Goal: Task Accomplishment & Management: Manage account settings

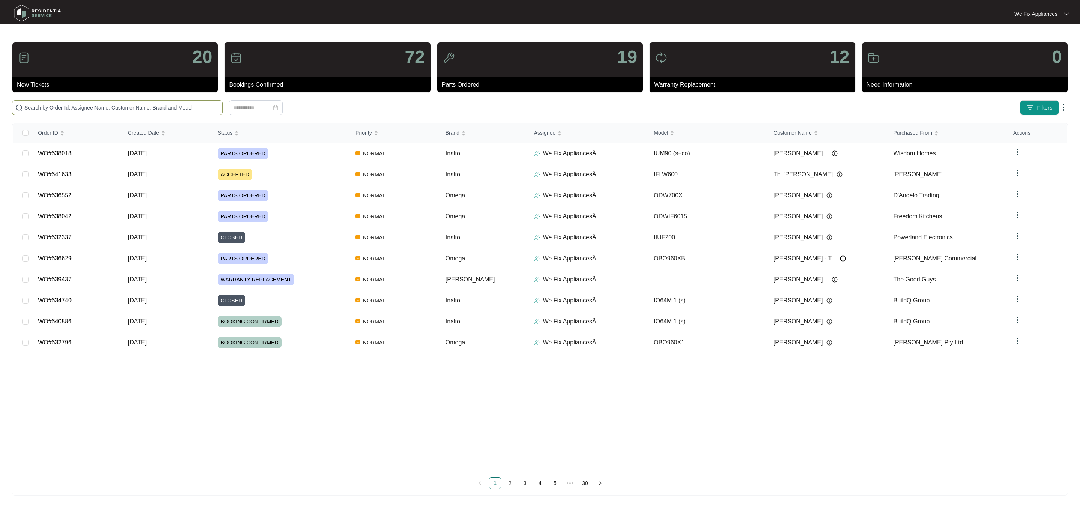
paste input "636552"
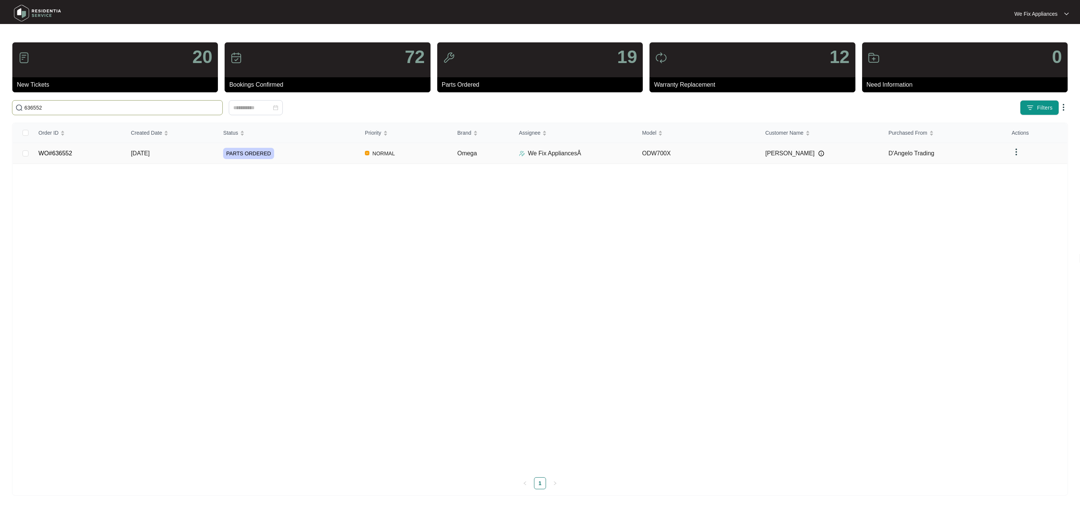
type input "636552"
click at [67, 150] on link "WO#636552" at bounding box center [56, 153] width 34 height 6
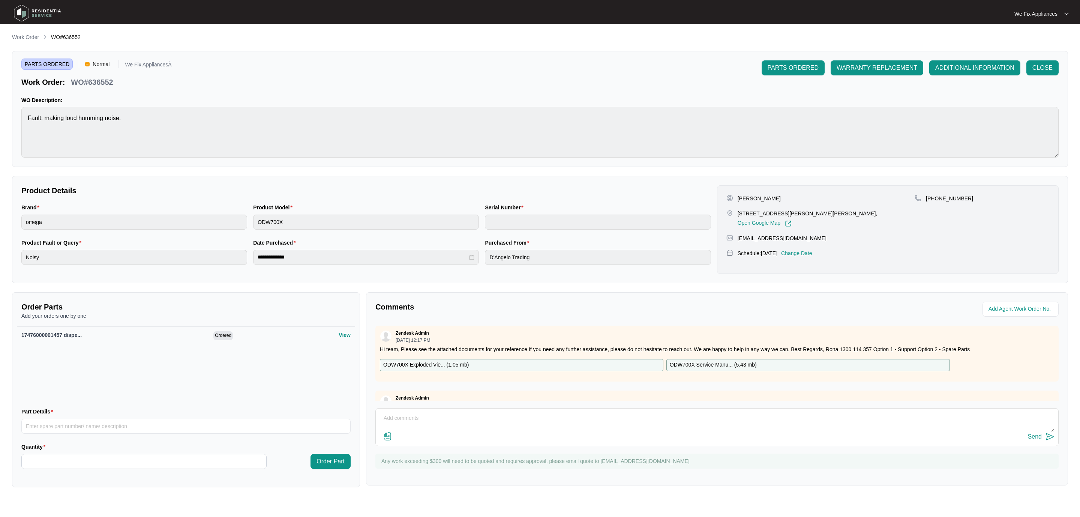
click at [803, 252] on p "Change Date" at bounding box center [796, 252] width 31 height 7
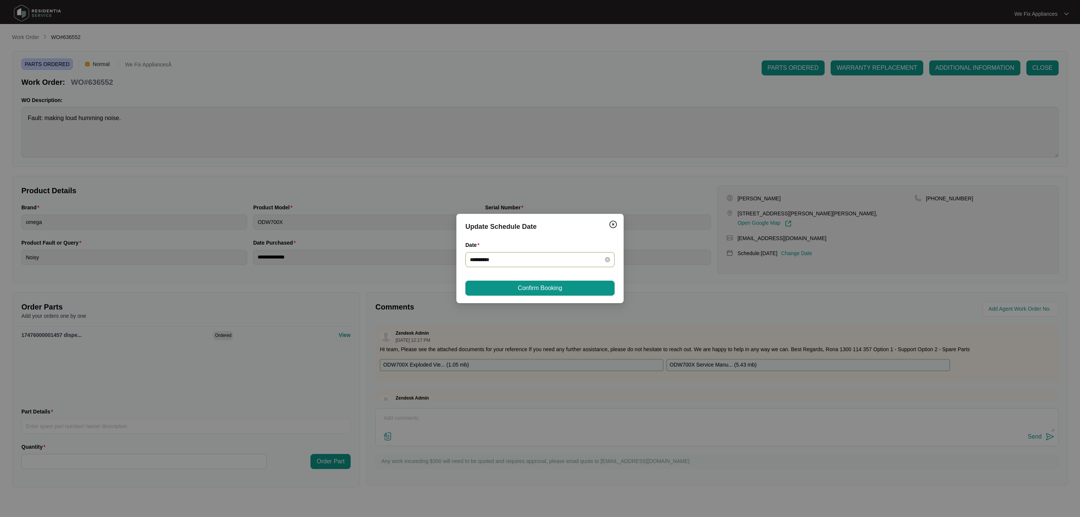
click at [534, 267] on div "**********" at bounding box center [539, 259] width 149 height 15
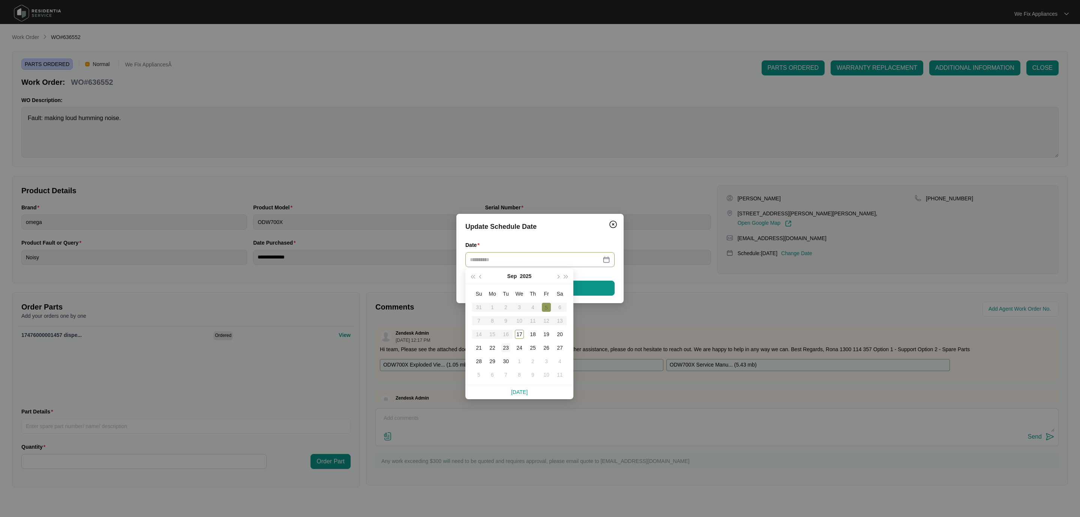
click at [509, 348] on div "23" at bounding box center [505, 347] width 9 height 9
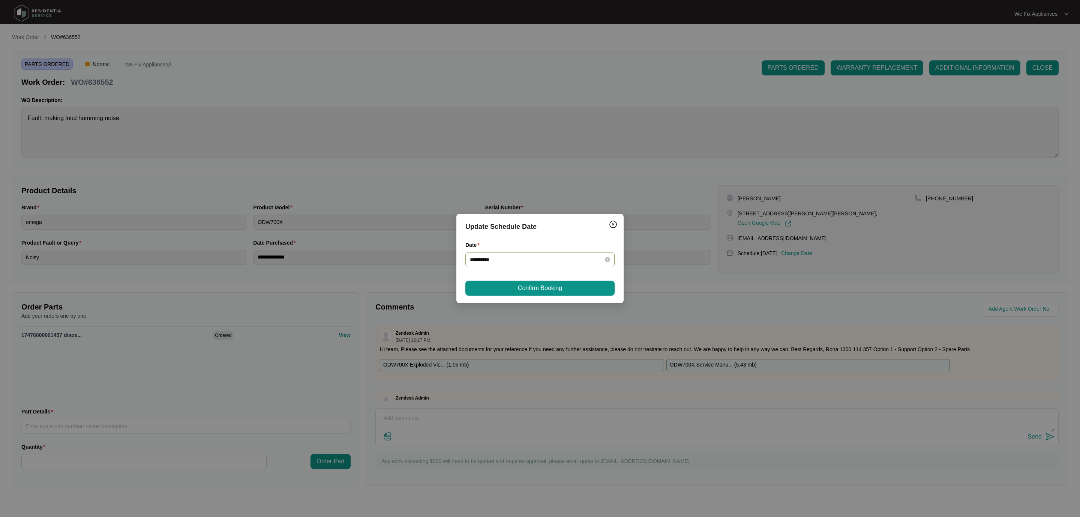
click at [541, 262] on input "**********" at bounding box center [535, 259] width 131 height 8
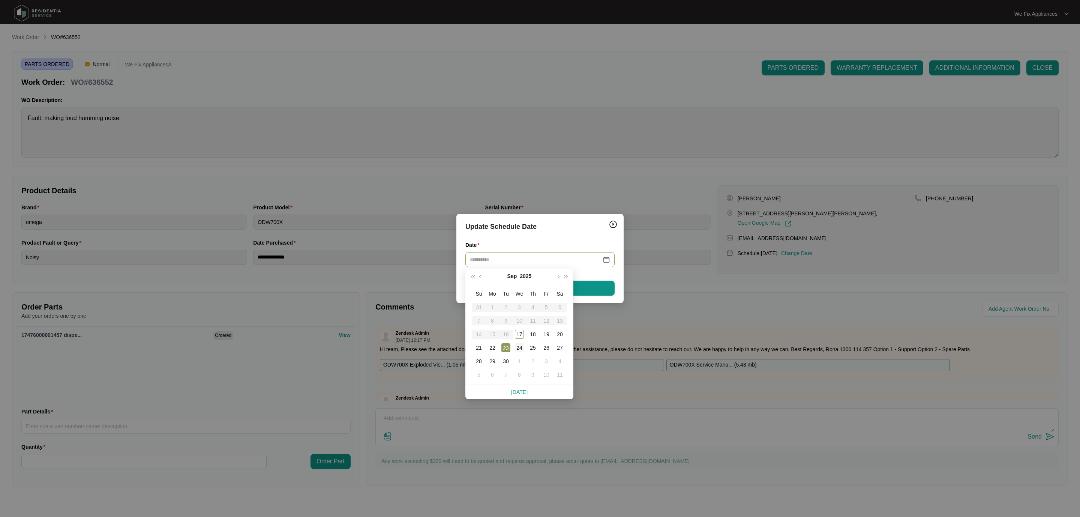
click at [518, 344] on div "24" at bounding box center [519, 347] width 9 height 9
type input "**********"
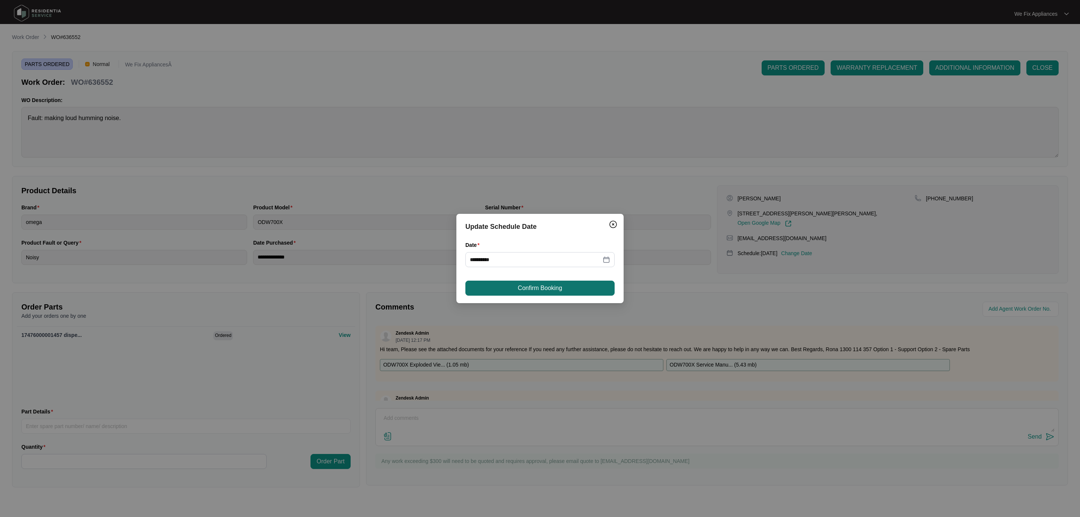
click at [526, 292] on span "Confirm Booking" at bounding box center [540, 287] width 44 height 9
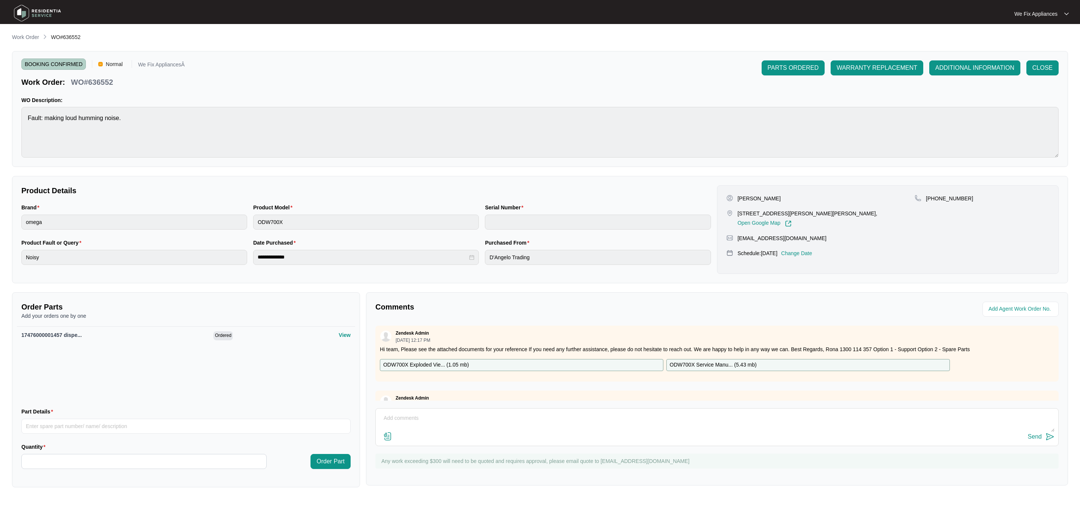
click at [46, 8] on img at bounding box center [37, 13] width 52 height 22
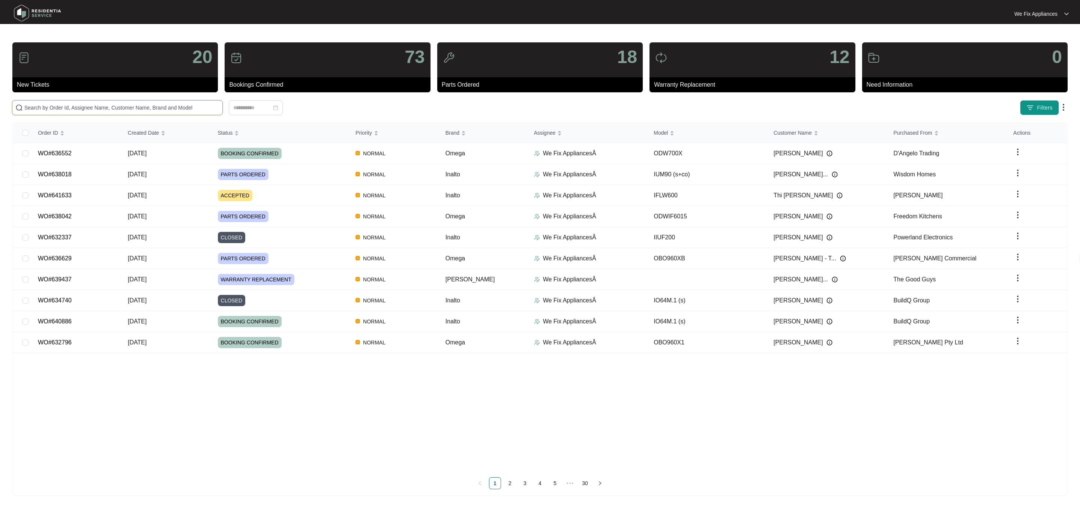
drag, startPoint x: 51, startPoint y: 102, endPoint x: 31, endPoint y: 111, distance: 21.2
paste input "641300"
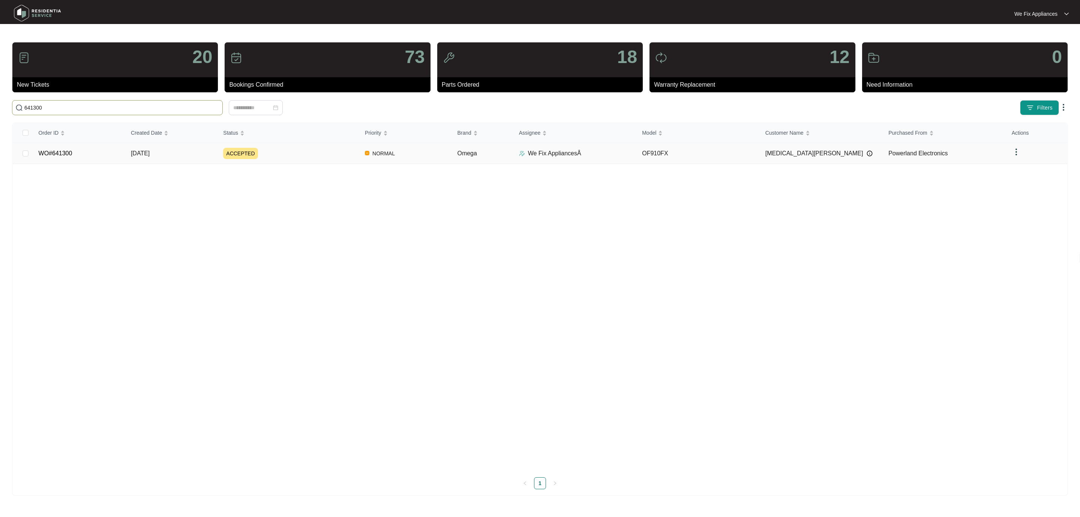
type input "641300"
click at [54, 150] on link "WO#641300" at bounding box center [56, 153] width 34 height 6
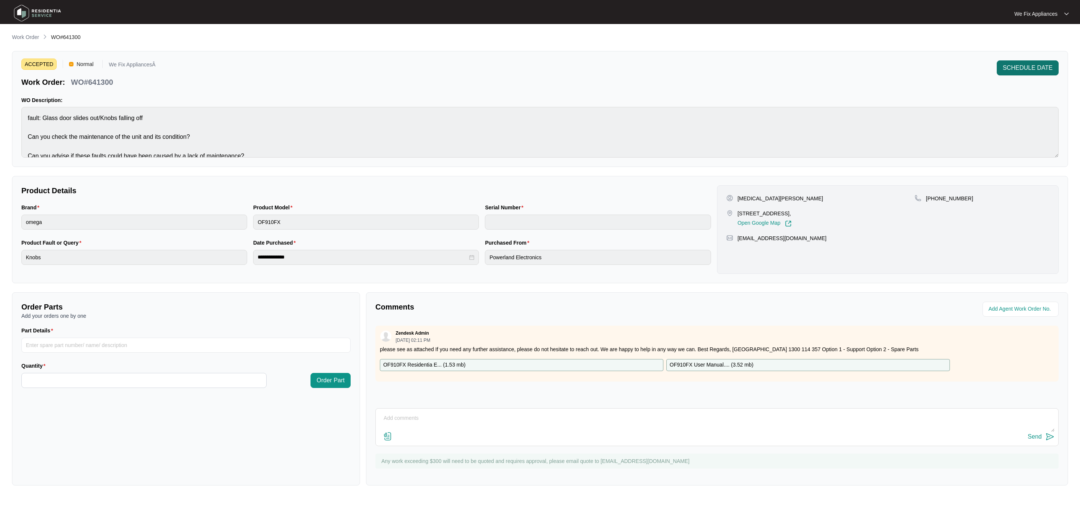
click at [1028, 63] on span "SCHEDULE DATE" at bounding box center [1028, 67] width 50 height 9
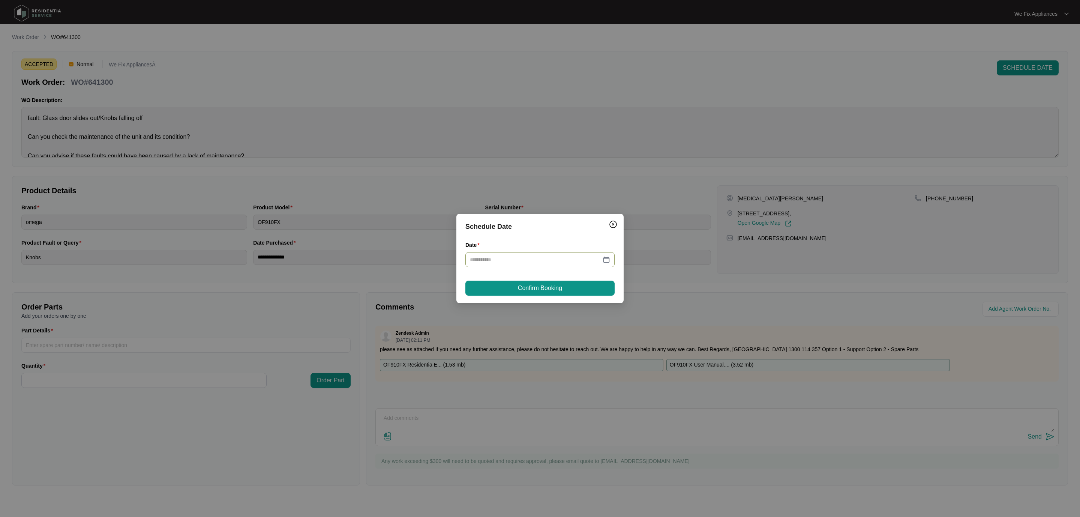
click at [535, 258] on input "Date" at bounding box center [535, 259] width 131 height 8
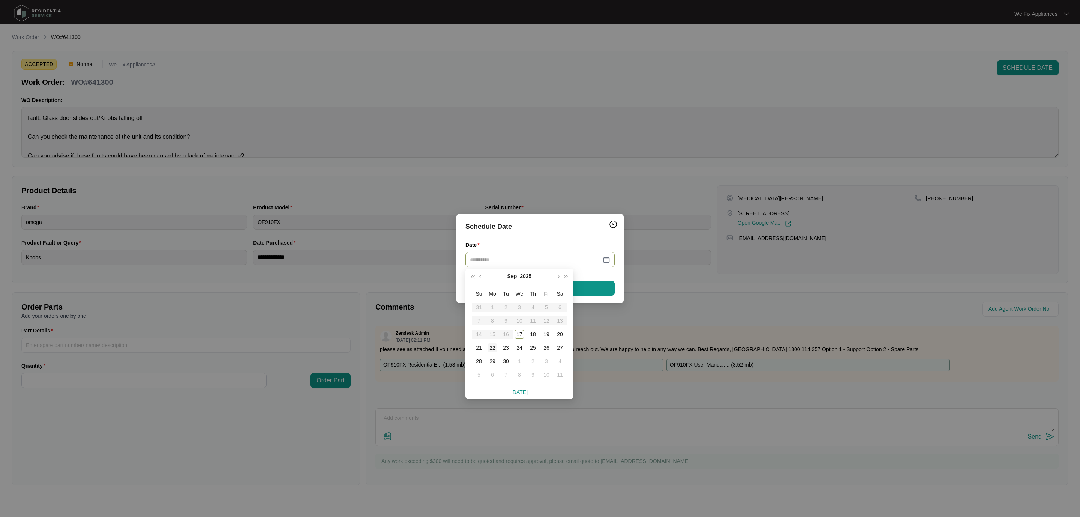
type input "**********"
click at [492, 349] on div "22" at bounding box center [492, 347] width 9 height 9
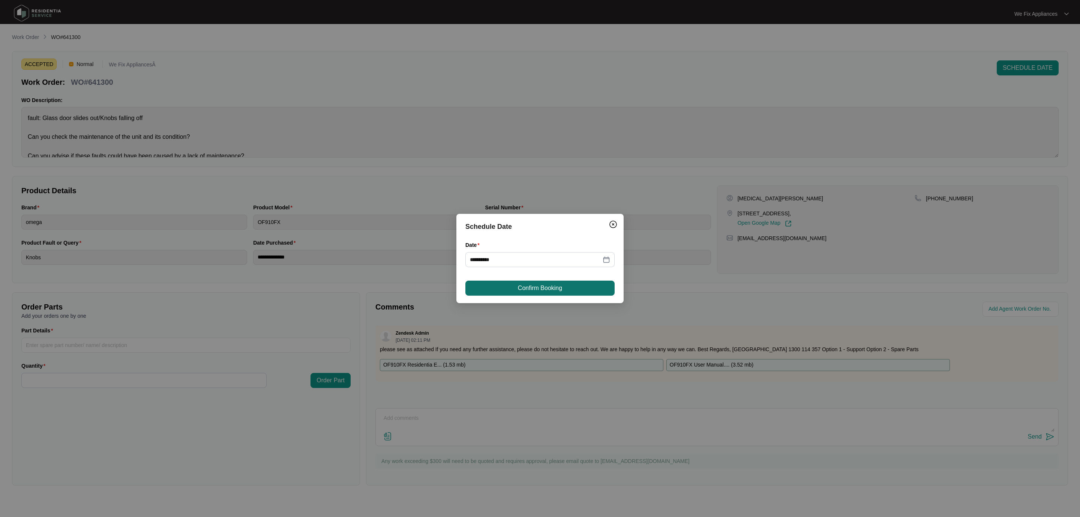
click at [547, 284] on span "Confirm Booking" at bounding box center [540, 287] width 44 height 9
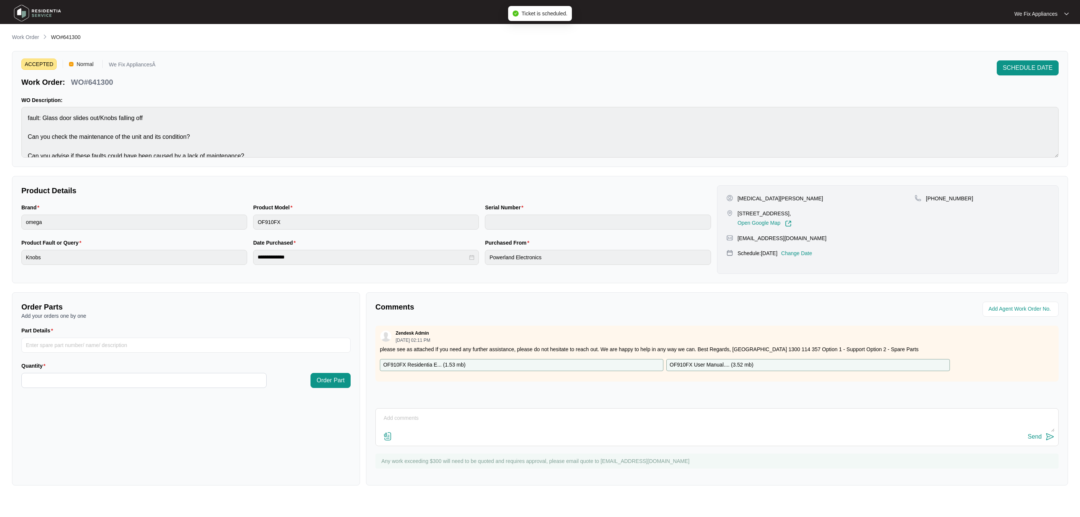
click at [53, 14] on img at bounding box center [37, 13] width 52 height 22
